Goal: Information Seeking & Learning: Check status

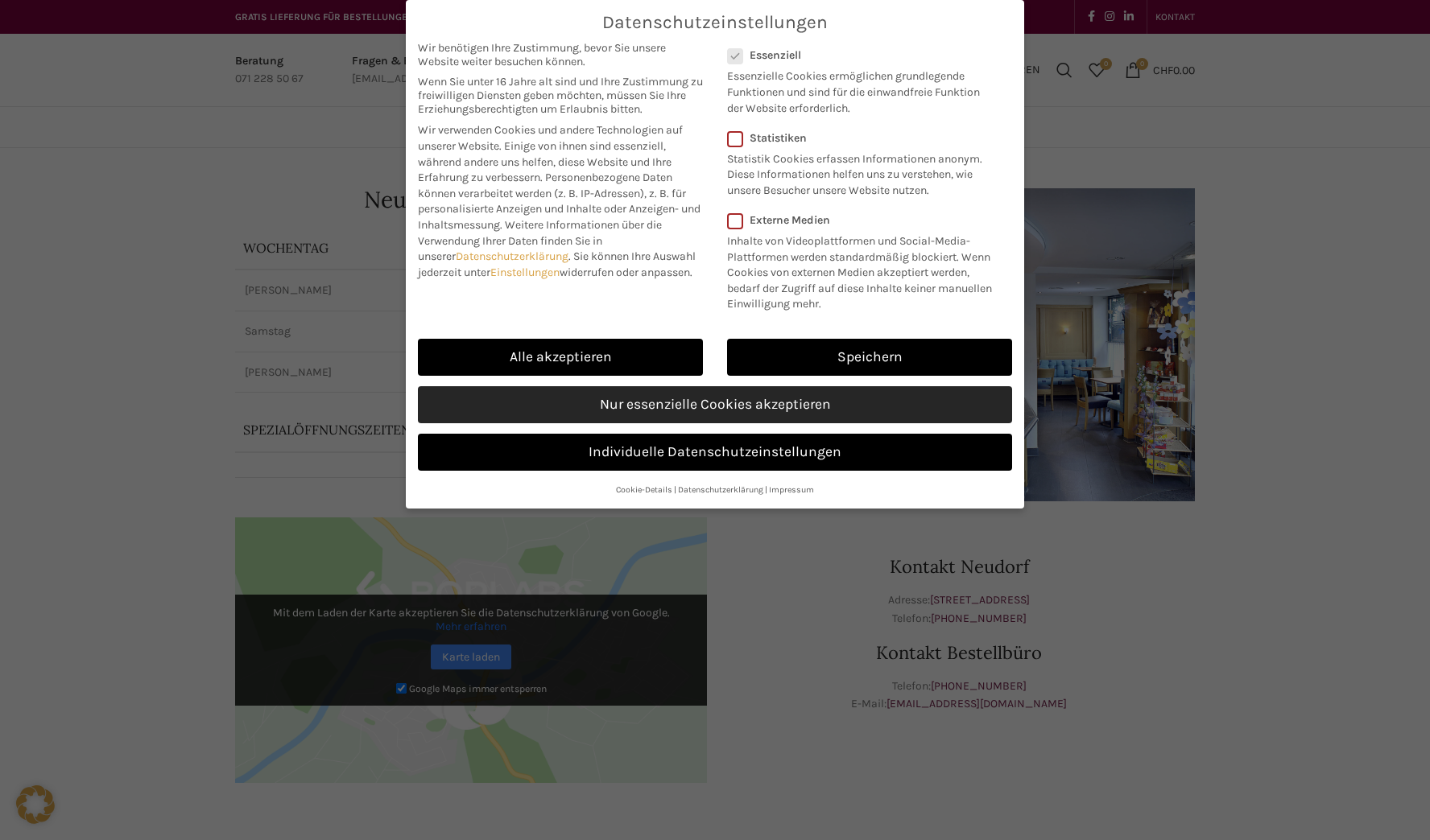
click at [798, 402] on link "Nur essenzielle Cookies akzeptieren" at bounding box center [715, 404] width 594 height 37
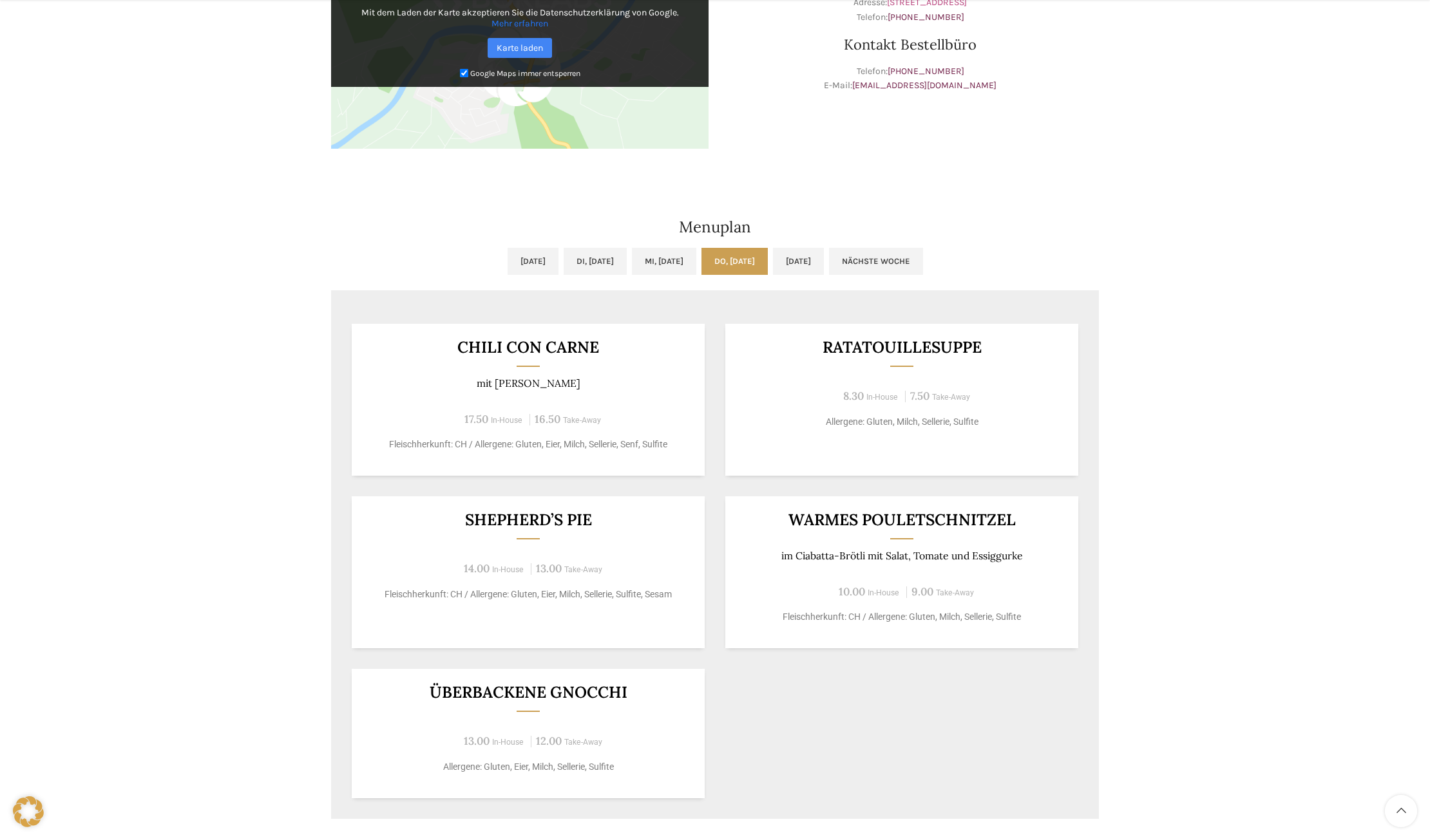
scroll to position [483, 0]
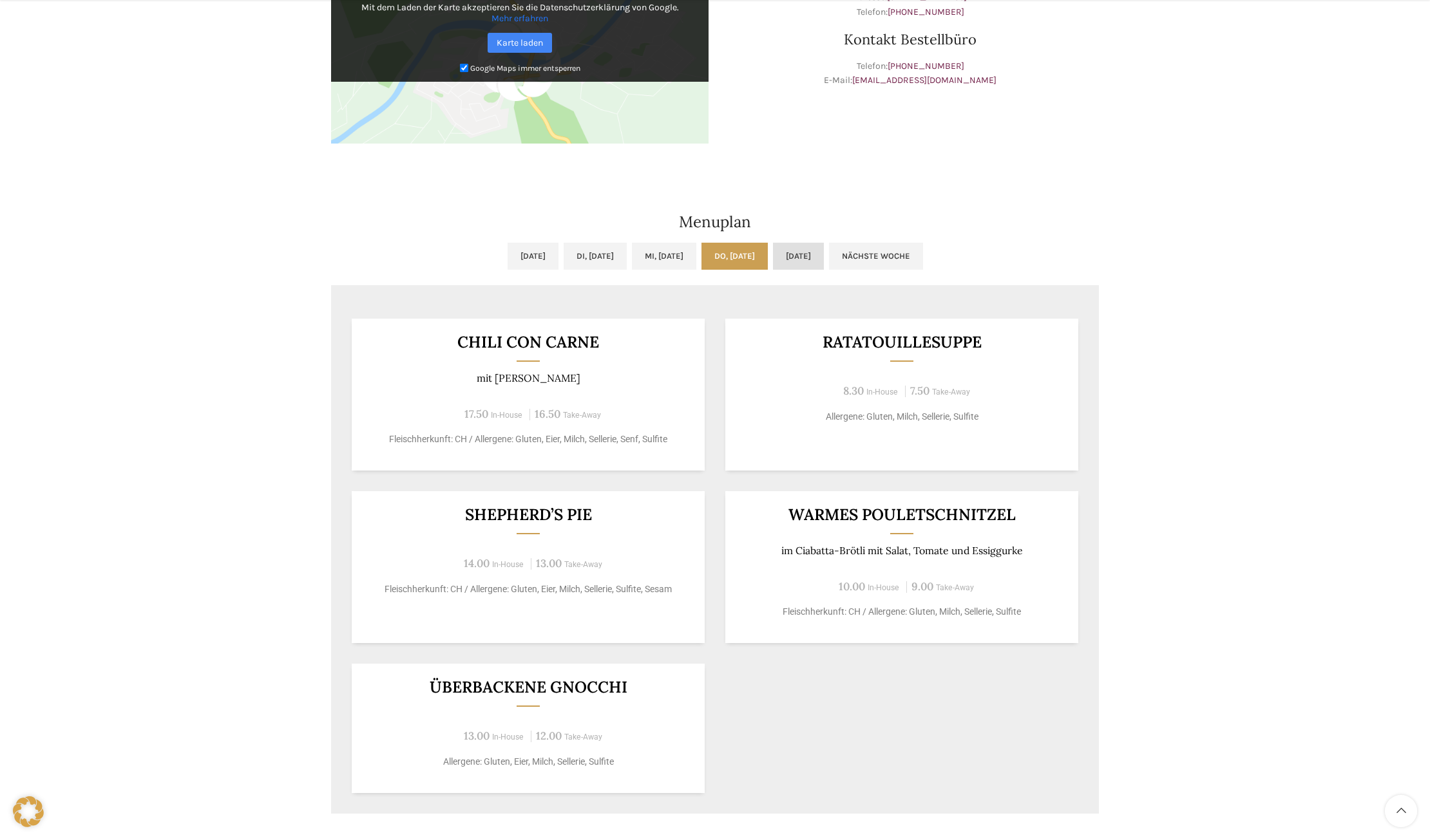
click at [824, 254] on link "[DATE]" at bounding box center [797, 256] width 51 height 27
click at [660, 252] on link "Mi, [DATE]" at bounding box center [664, 256] width 65 height 27
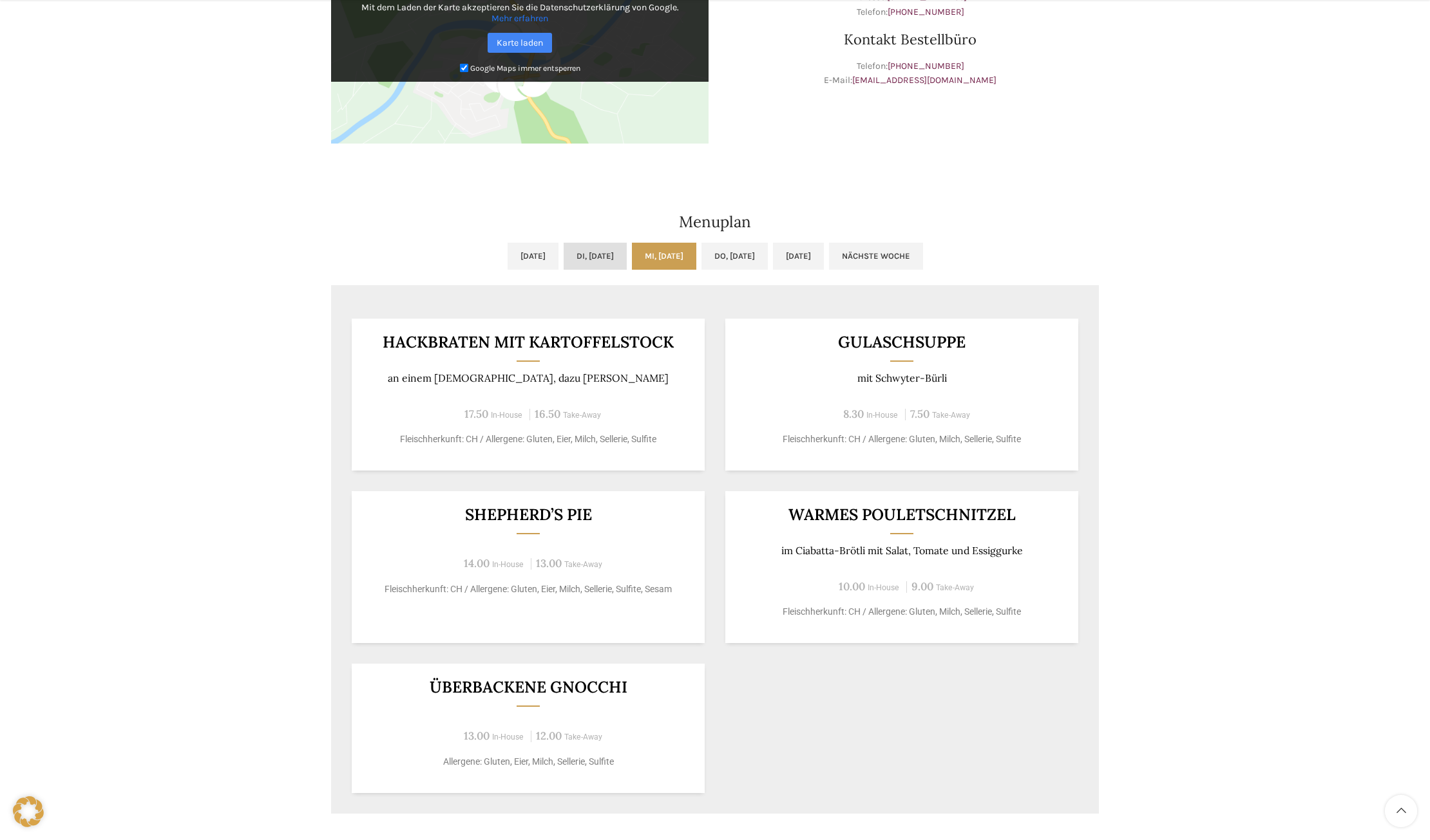
click at [591, 256] on link "Di, [DATE]" at bounding box center [594, 256] width 63 height 27
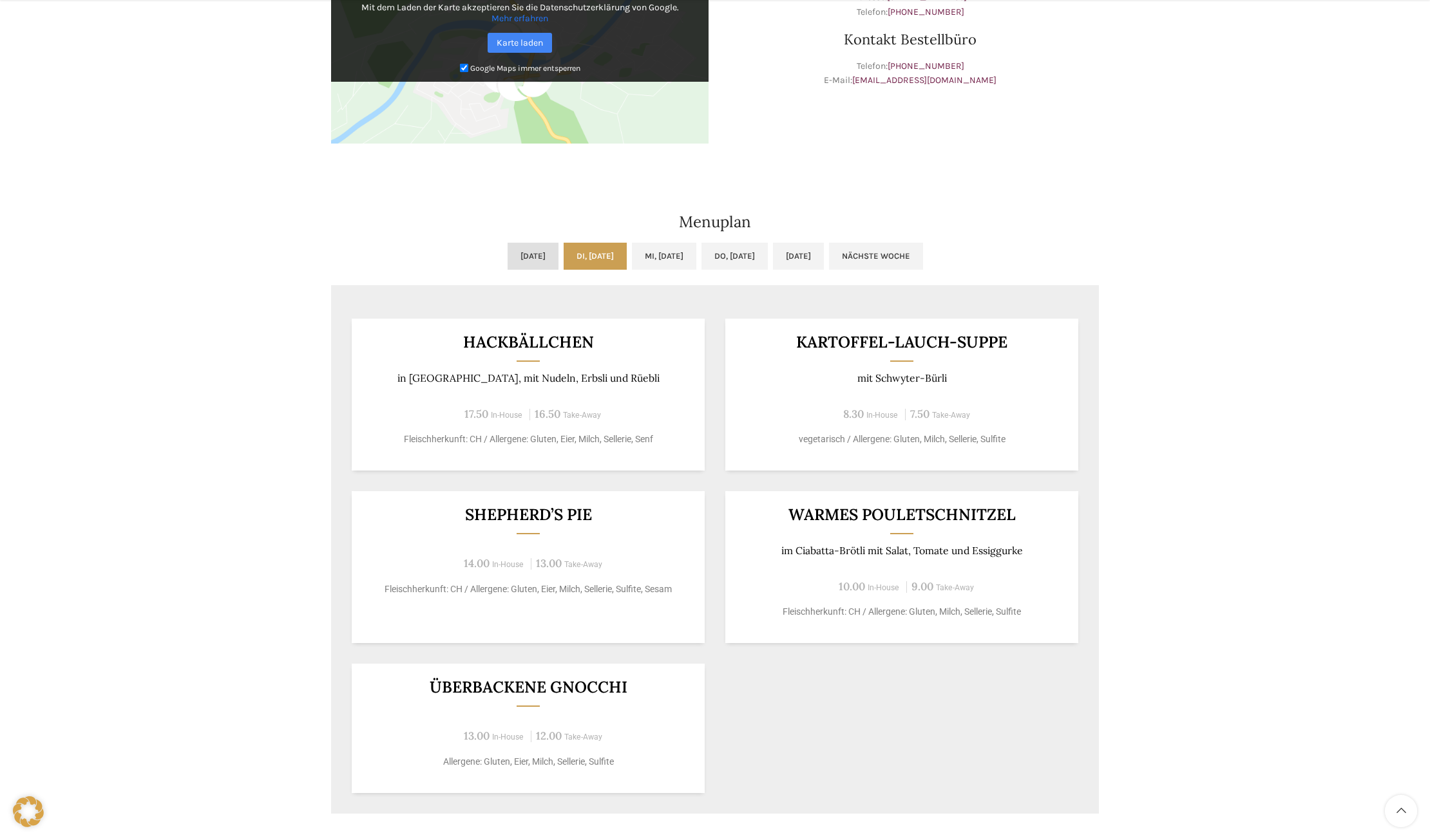
click at [507, 256] on link "[DATE]" at bounding box center [532, 256] width 51 height 27
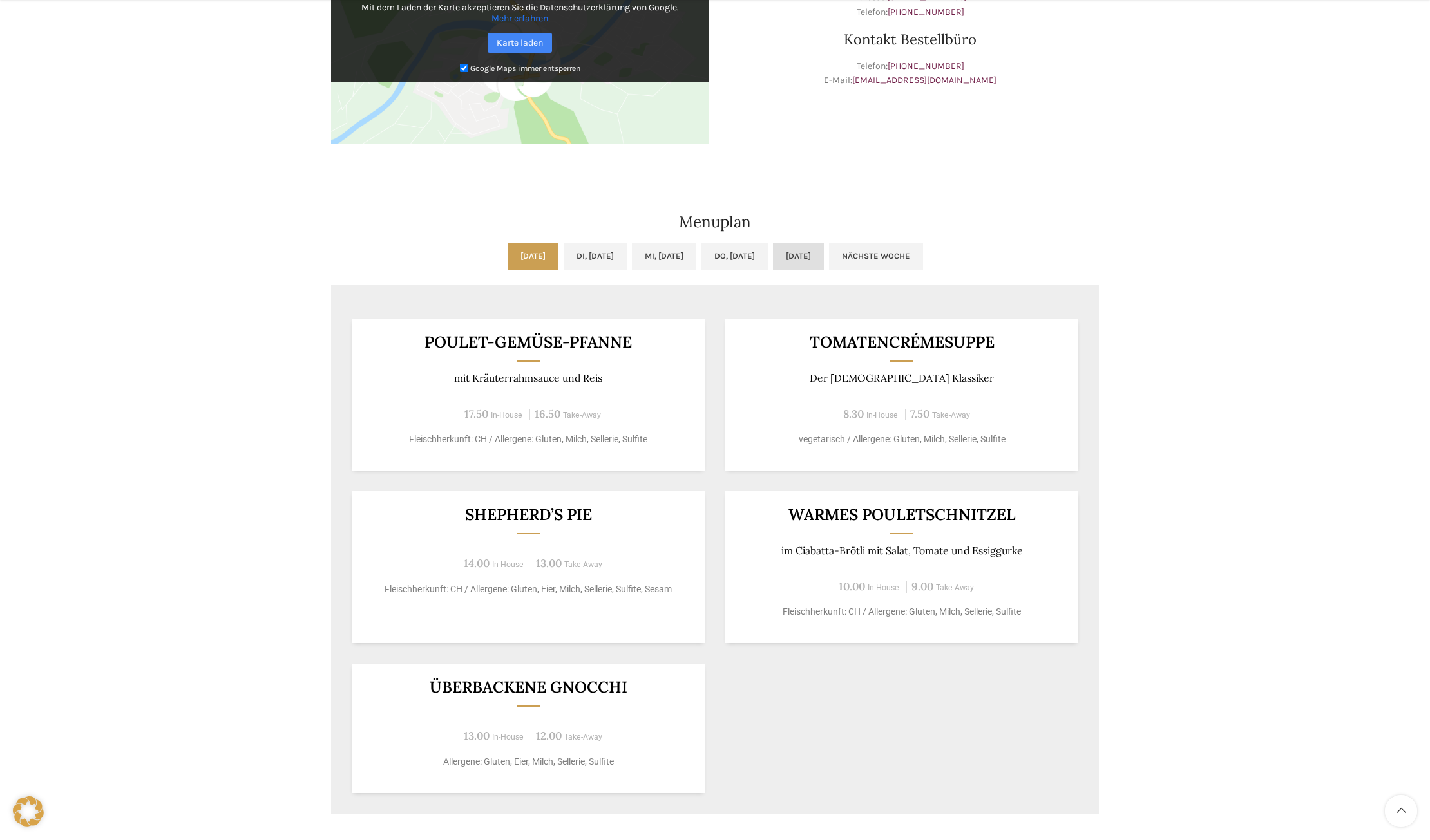
click at [824, 255] on link "[DATE]" at bounding box center [797, 256] width 51 height 27
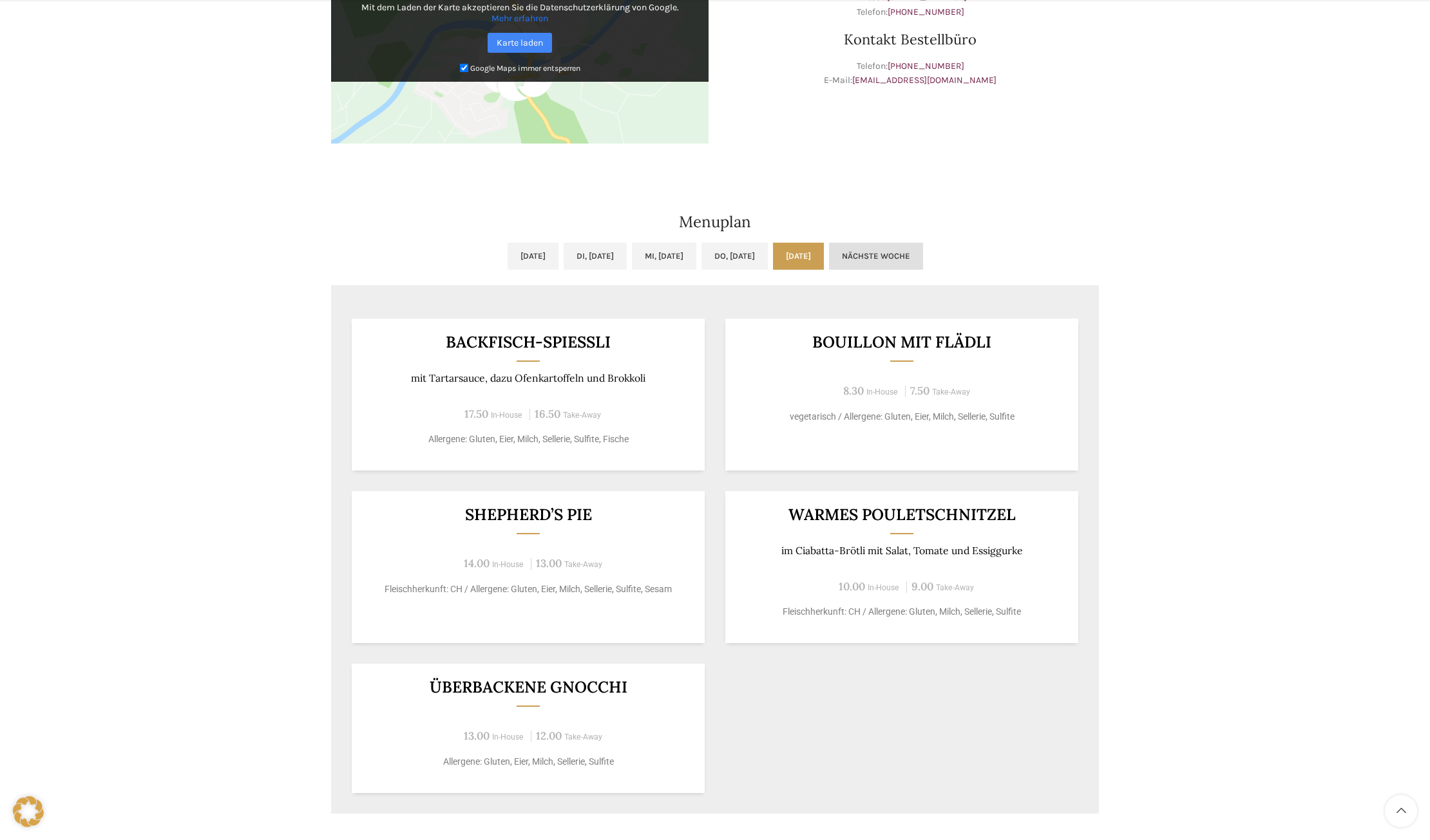
click at [923, 261] on link "Nächste Woche" at bounding box center [875, 256] width 94 height 27
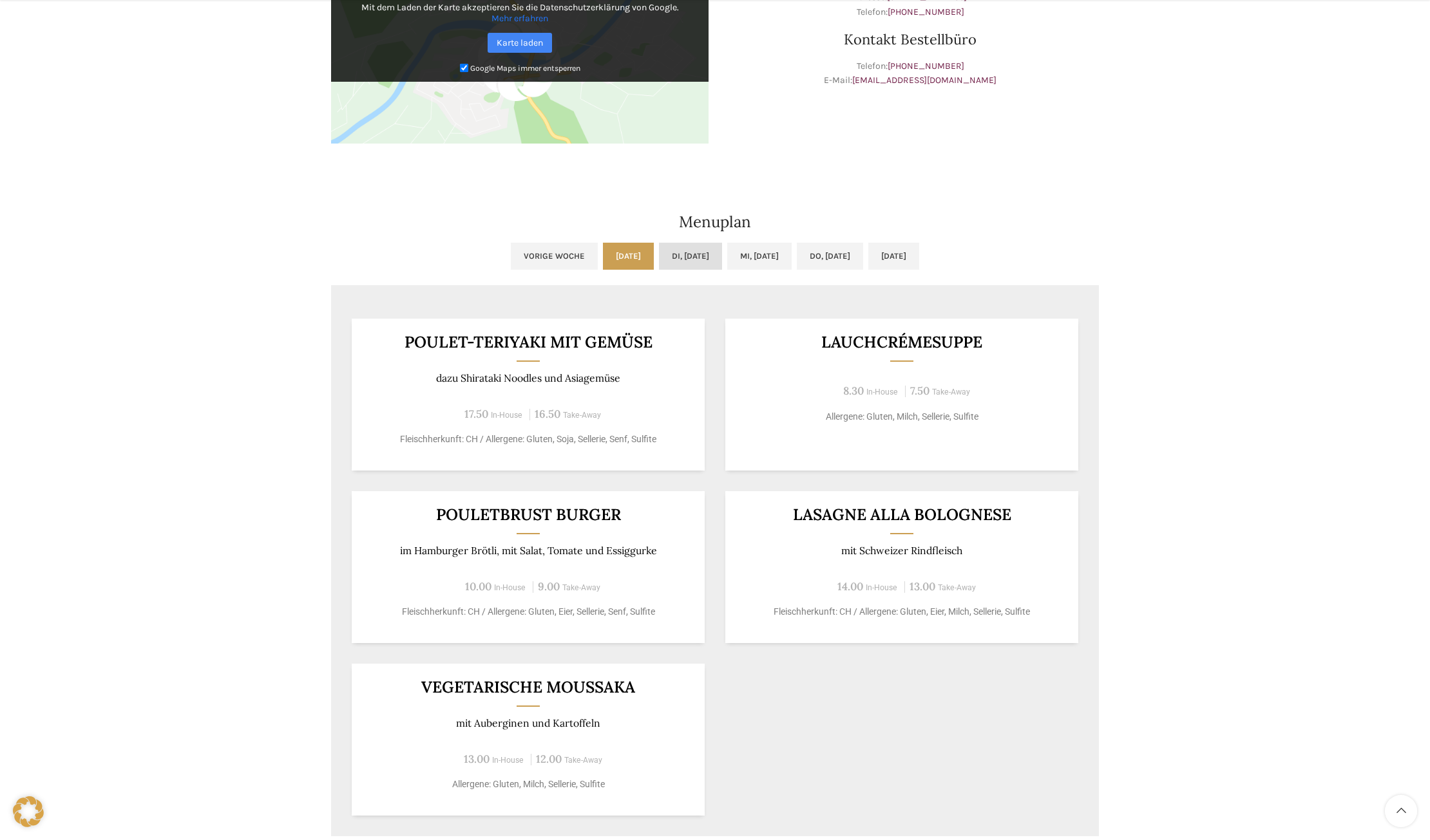
click at [677, 256] on link "Di, [DATE]" at bounding box center [690, 256] width 63 height 27
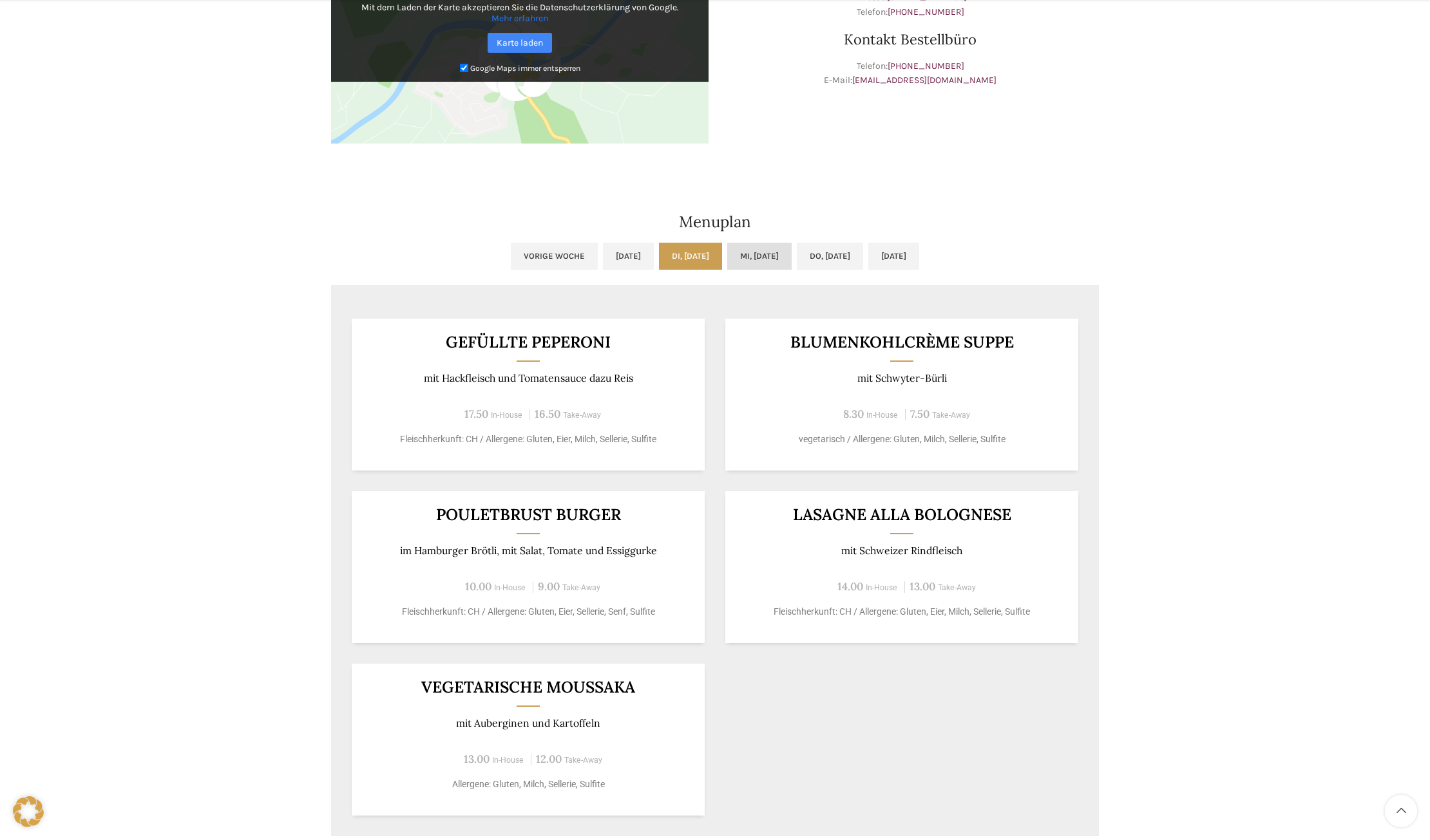
click at [755, 251] on link "Mi, [DATE]" at bounding box center [759, 256] width 65 height 27
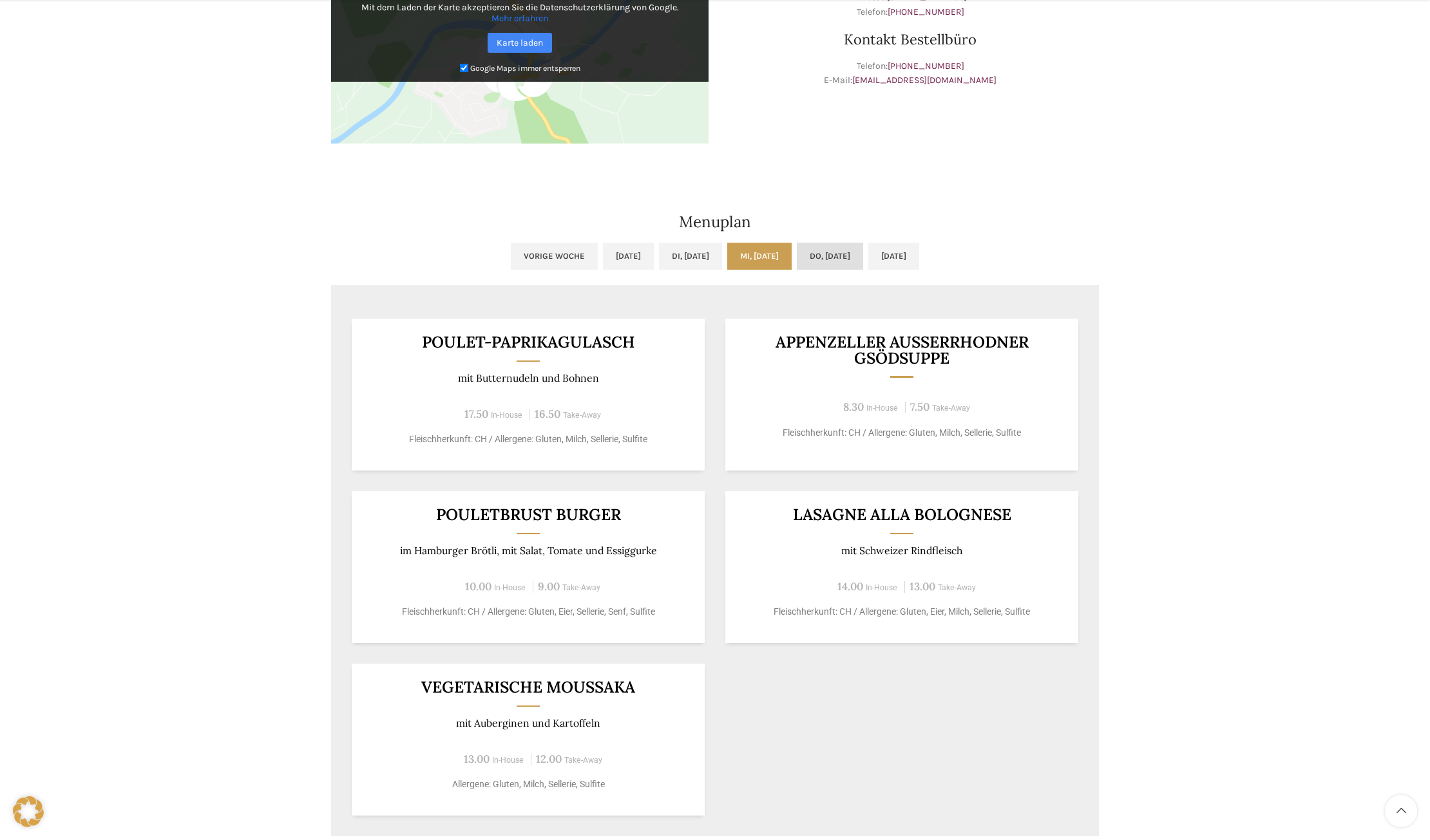
click at [836, 257] on link "Do, [DATE]" at bounding box center [829, 256] width 66 height 27
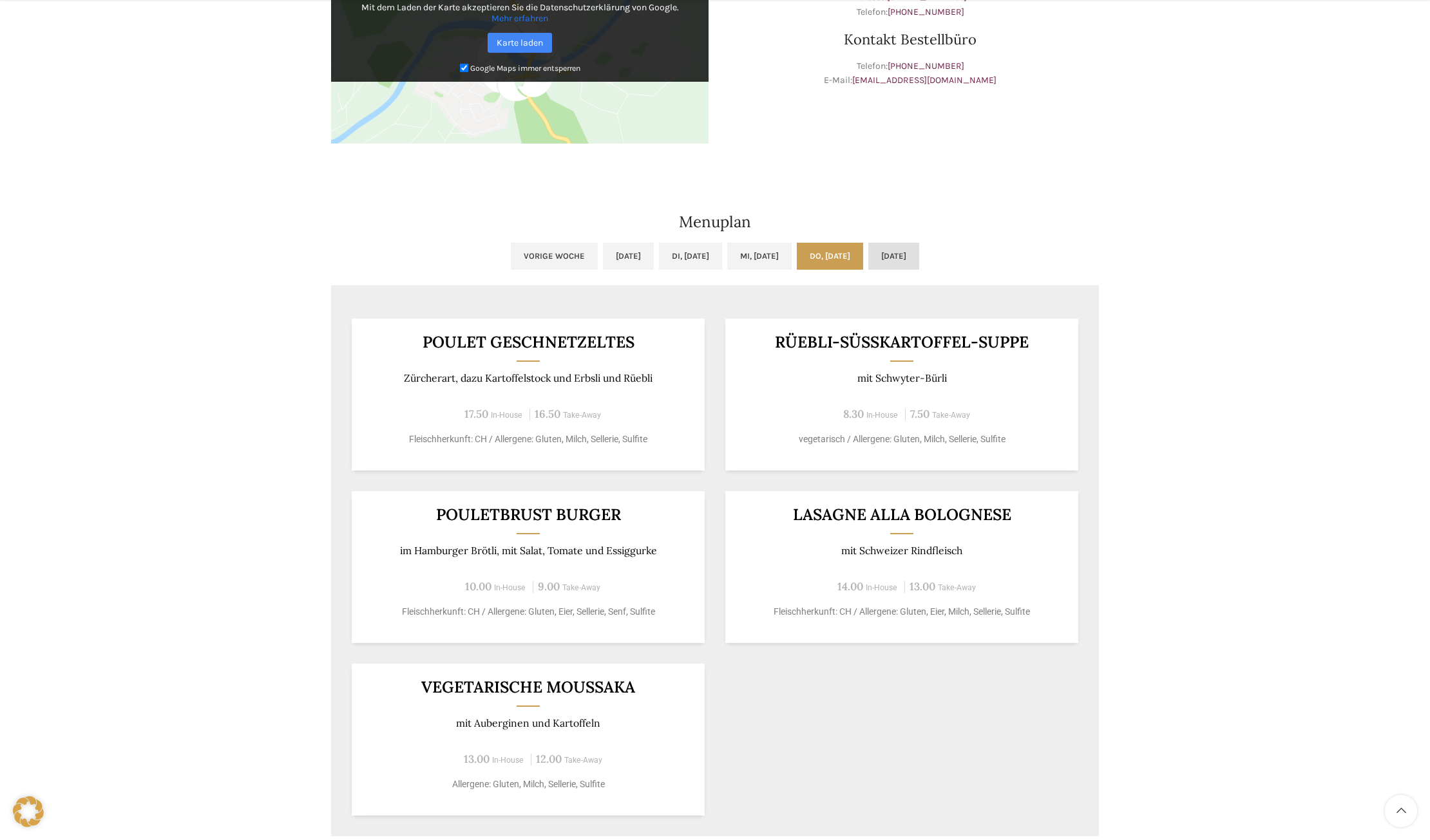
click at [919, 251] on link "[DATE]" at bounding box center [893, 256] width 51 height 27
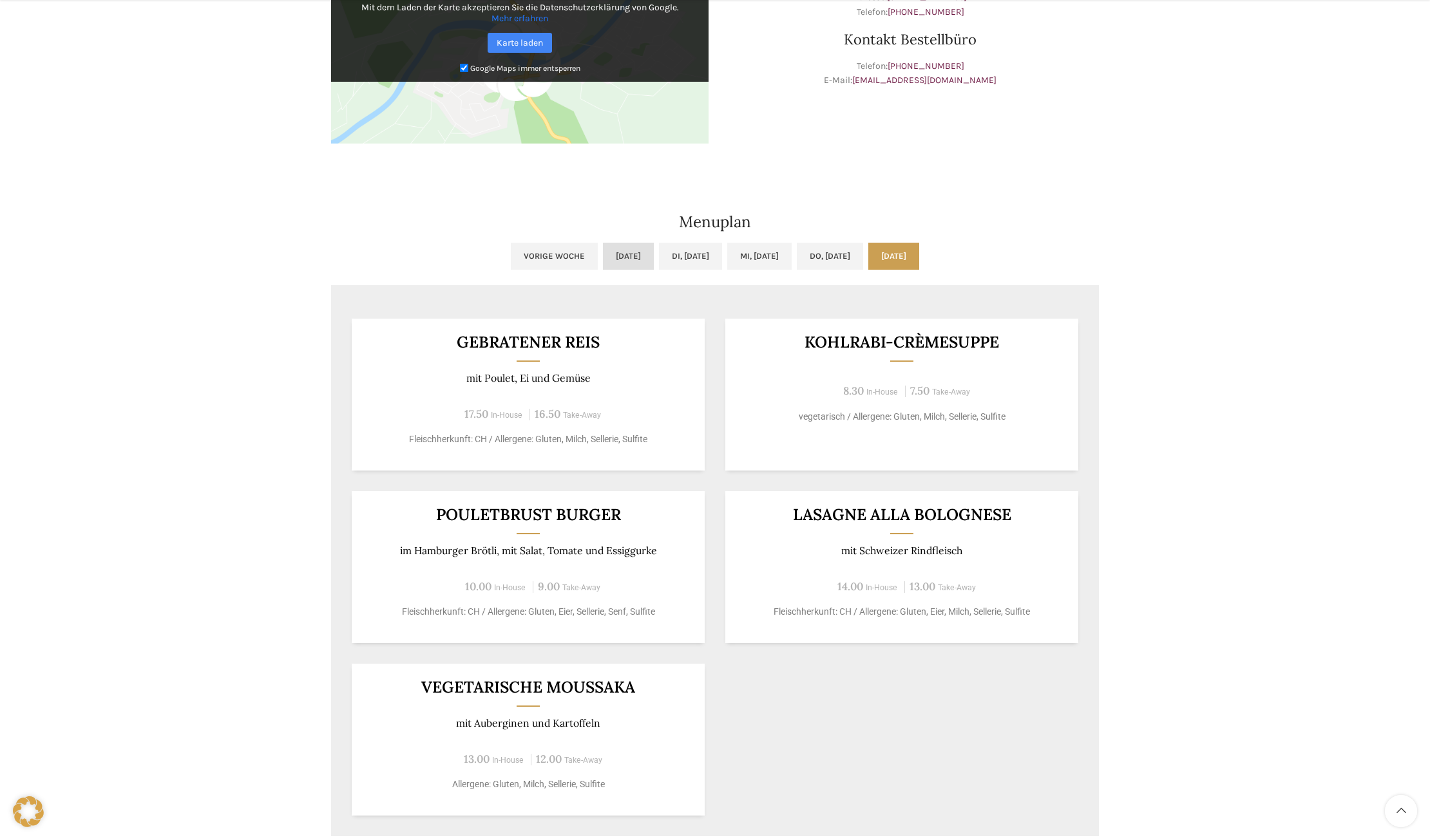
click at [603, 263] on link "[DATE]" at bounding box center [628, 256] width 51 height 27
